Goal: Book appointment/travel/reservation

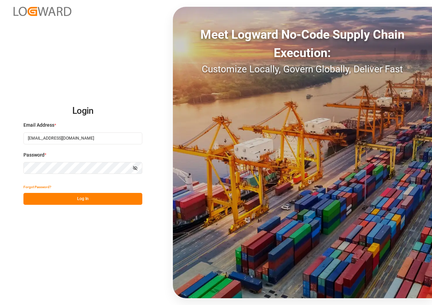
click at [85, 199] on button "Log In" at bounding box center [82, 199] width 119 height 12
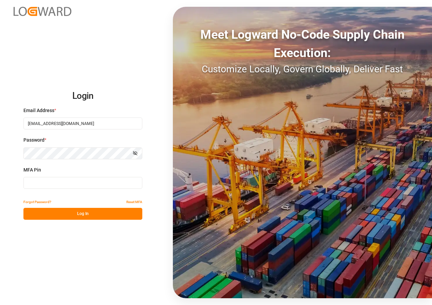
click at [86, 182] on input at bounding box center [82, 183] width 119 height 12
type input "816072"
click at [88, 214] on button "Log In" at bounding box center [82, 214] width 119 height 12
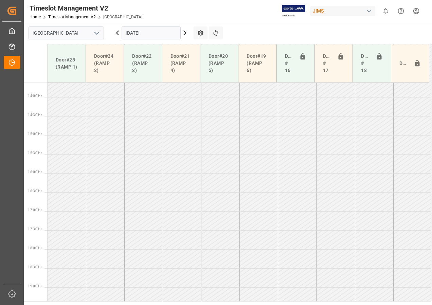
scroll to position [543, 0]
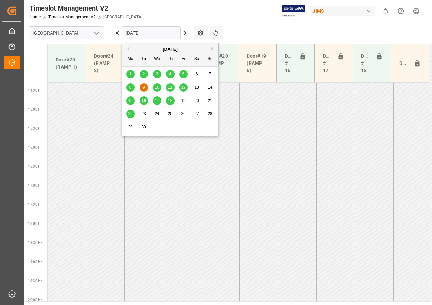
click at [145, 35] on input "[DATE]" at bounding box center [151, 33] width 59 height 13
click at [169, 102] on span "18" at bounding box center [170, 100] width 4 height 5
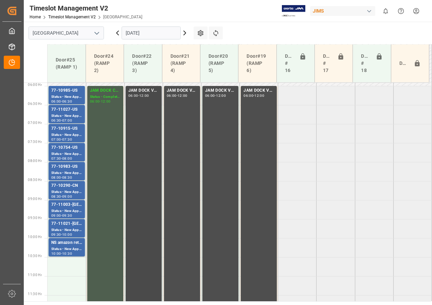
scroll to position [237, 0]
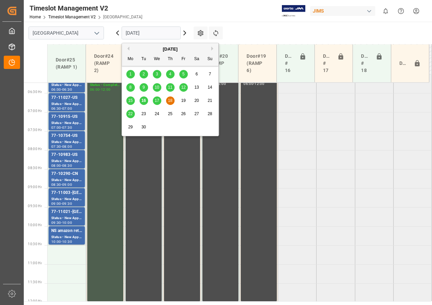
click at [138, 33] on input "[DATE]" at bounding box center [151, 33] width 59 height 13
click at [184, 101] on span "19" at bounding box center [183, 100] width 4 height 5
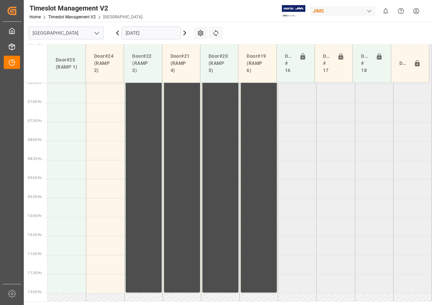
scroll to position [204, 0]
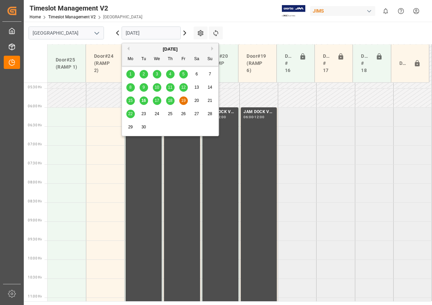
click at [141, 35] on input "[DATE]" at bounding box center [151, 33] width 59 height 13
click at [131, 114] on span "22" at bounding box center [130, 113] width 4 height 5
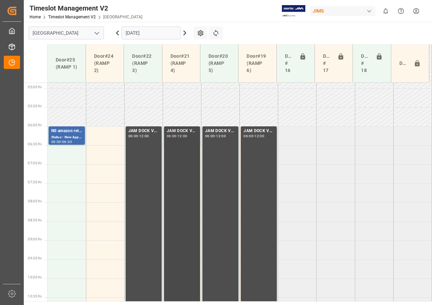
scroll to position [220, 0]
